Goal: Task Accomplishment & Management: Use online tool/utility

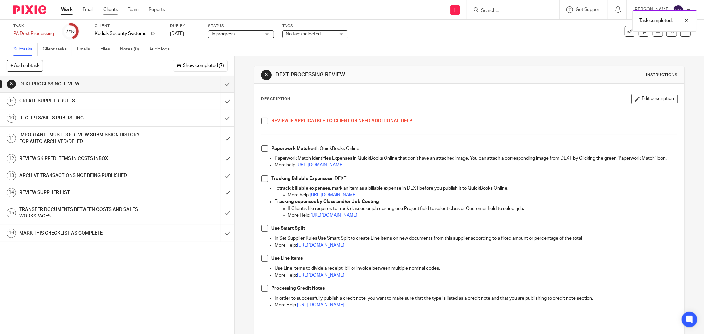
click at [105, 12] on link "Clients" at bounding box center [110, 9] width 15 height 7
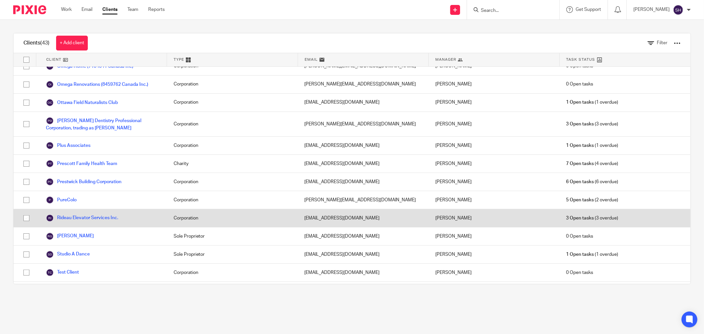
scroll to position [612, 0]
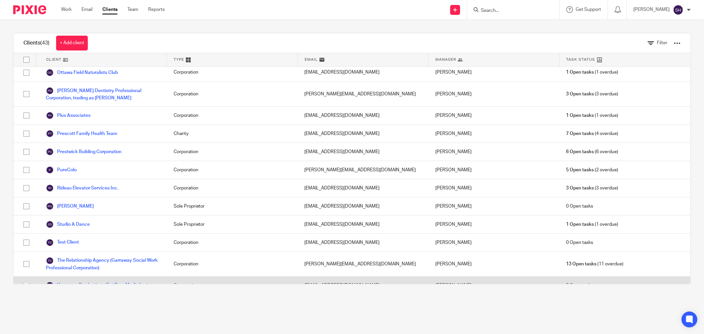
click at [89, 282] on link "Upstream Productions (Fat Bear Media Inc.)" at bounding box center [97, 286] width 102 height 8
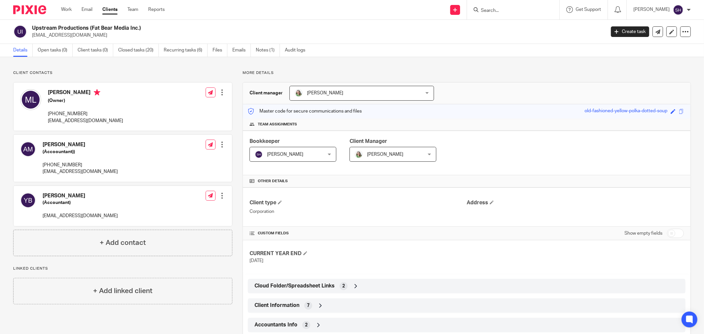
click at [668, 233] on input "checkbox" at bounding box center [675, 233] width 17 height 9
checkbox input "true"
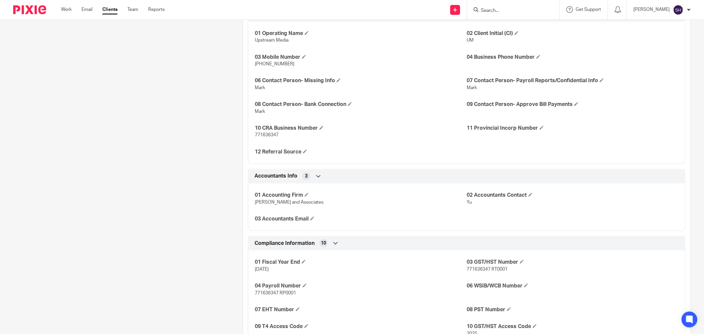
scroll to position [697, 0]
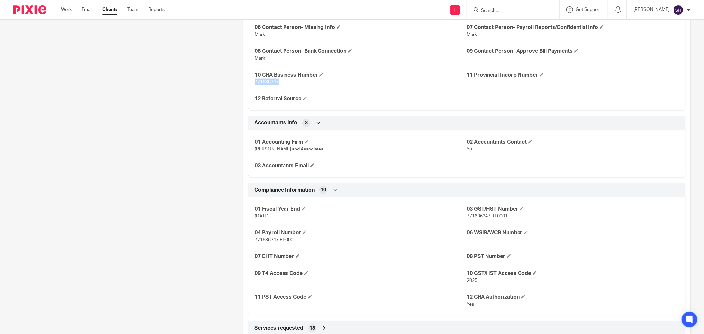
drag, startPoint x: 277, startPoint y: 81, endPoint x: 253, endPoint y: 84, distance: 24.6
click at [255, 84] on span "771636347" at bounding box center [267, 82] width 24 height 5
copy span "771636347"
